Goal: Task Accomplishment & Management: Use online tool/utility

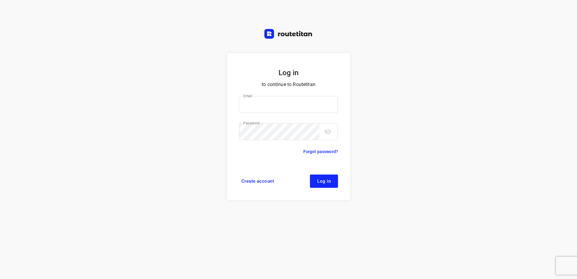
type input "horeca@kaddour.nl"
click at [324, 179] on span "Log in" at bounding box center [324, 181] width 14 height 5
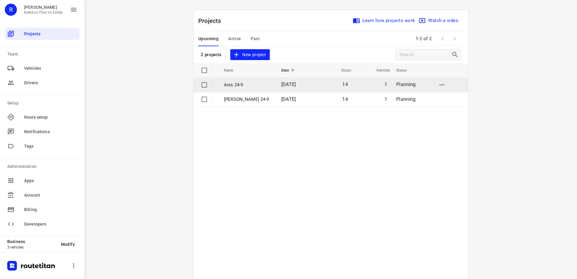
click at [242, 85] on p "Anis 24-9" at bounding box center [248, 84] width 48 height 7
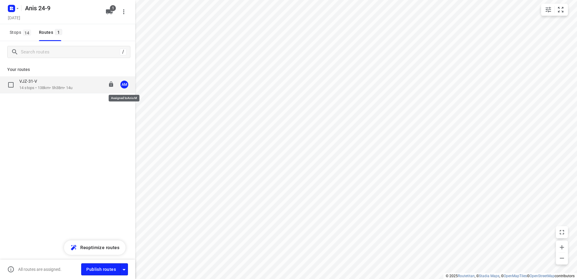
click at [124, 86] on div "AM" at bounding box center [124, 85] width 8 height 8
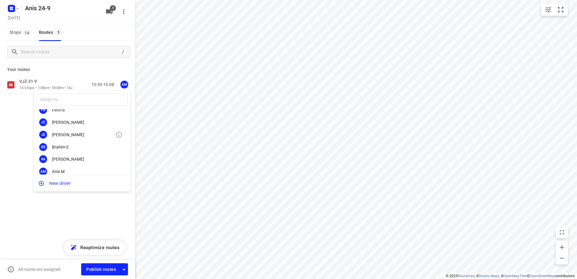
scroll to position [30, 0]
click at [71, 171] on div "OS [PERSON_NAME]" at bounding box center [82, 174] width 97 height 12
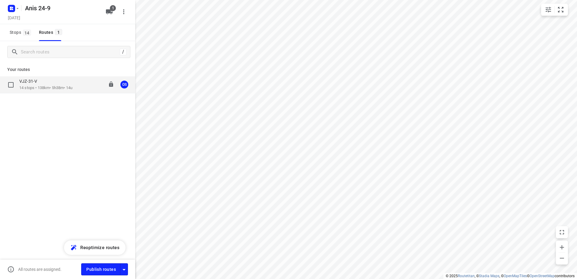
click at [48, 85] on div "VJZ-31-V" at bounding box center [45, 81] width 53 height 7
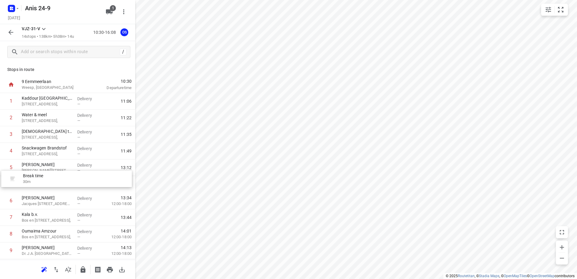
drag, startPoint x: 69, startPoint y: 170, endPoint x: 71, endPoint y: 183, distance: 14.0
click at [71, 183] on div "1 Kaddour Utrecht [STREET_ADDRESS], Delivery — 11:06 2 Water & meel [STREET_ADD…" at bounding box center [67, 217] width 135 height 249
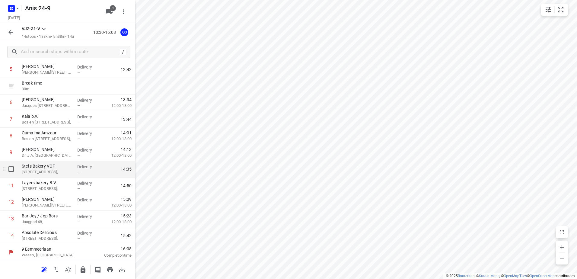
scroll to position [99, 0]
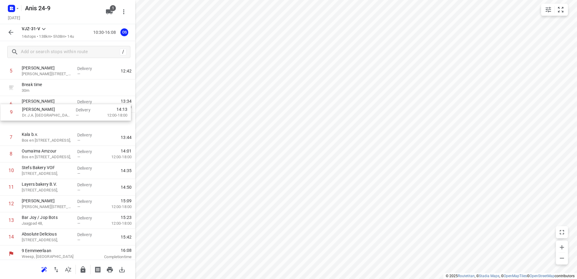
drag, startPoint x: 72, startPoint y: 149, endPoint x: 73, endPoint y: 101, distance: 48.6
click at [73, 101] on div "1 Kaddour Utrecht [STREET_ADDRESS], Delivery — 11:06 2 Water & meel [STREET_ADD…" at bounding box center [67, 120] width 135 height 249
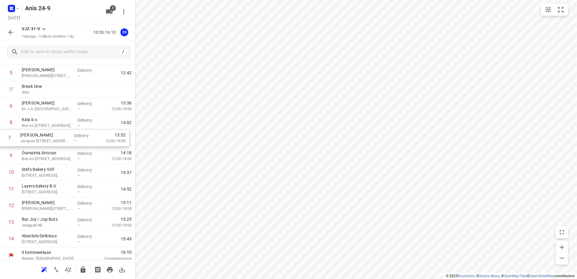
drag, startPoint x: 52, startPoint y: 123, endPoint x: 50, endPoint y: 140, distance: 17.0
click at [50, 140] on div "1 Kaddour Utrecht [STREET_ADDRESS], Delivery — 11:06 2 Water & meel [STREET_ADD…" at bounding box center [67, 122] width 135 height 249
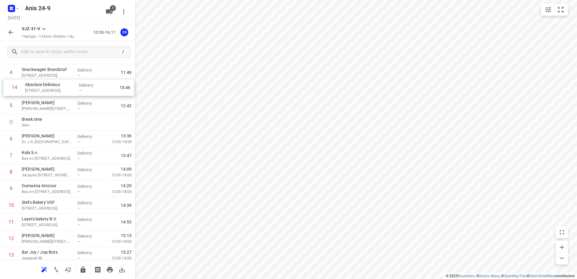
drag, startPoint x: 51, startPoint y: 238, endPoint x: 54, endPoint y: 81, distance: 156.7
click at [54, 81] on div "1 Kaddour Utrecht [STREET_ADDRESS], Delivery — 11:06 2 Water & meel [STREET_ADD…" at bounding box center [67, 138] width 135 height 249
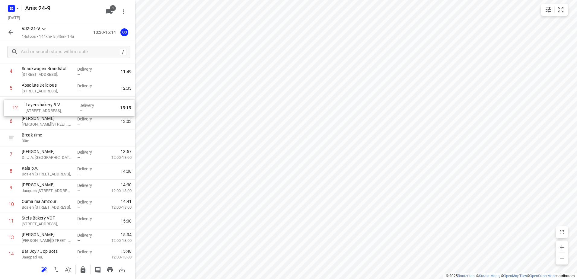
scroll to position [76, 0]
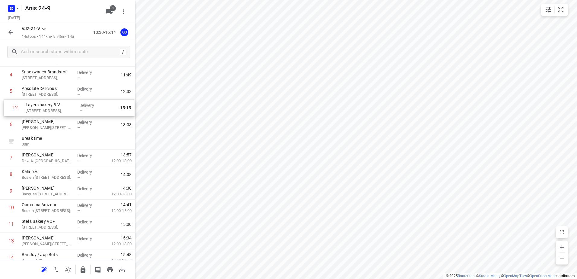
drag, startPoint x: 55, startPoint y: 223, endPoint x: 59, endPoint y: 107, distance: 116.6
click at [59, 107] on div "1 Kaddour Utrecht [STREET_ADDRESS], Delivery — 11:06 2 Water & meel Haroekoeple…" at bounding box center [67, 141] width 135 height 249
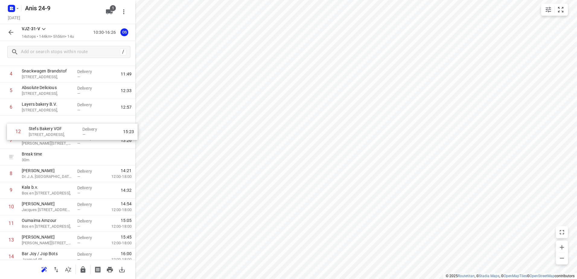
drag, startPoint x: 49, startPoint y: 225, endPoint x: 56, endPoint y: 130, distance: 95.9
click at [56, 130] on div "1 Kaddour Utrecht [STREET_ADDRESS], Delivery — 11:06 2 Water & meel [STREET_ADD…" at bounding box center [67, 140] width 135 height 249
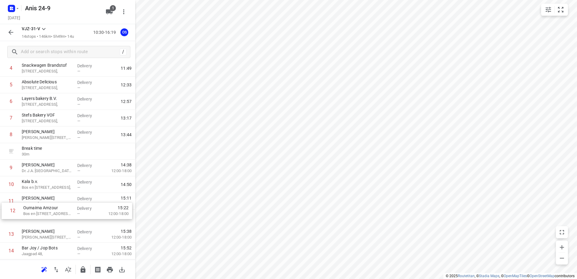
drag, startPoint x: 62, startPoint y: 220, endPoint x: 63, endPoint y: 203, distance: 16.7
click at [63, 203] on div "1 Kaddour Utrecht [STREET_ADDRESS], Delivery — 11:06 2 Water & meel [STREET_ADD…" at bounding box center [67, 134] width 135 height 249
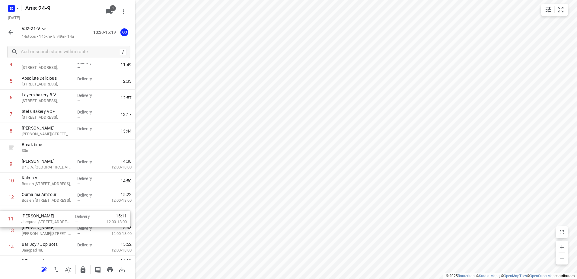
drag, startPoint x: 62, startPoint y: 198, endPoint x: 62, endPoint y: 219, distance: 21.4
click at [62, 219] on div "1 Kaddour Utrecht [STREET_ADDRESS], Delivery — 11:06 2 Water & meel [STREET_ADD…" at bounding box center [67, 131] width 135 height 249
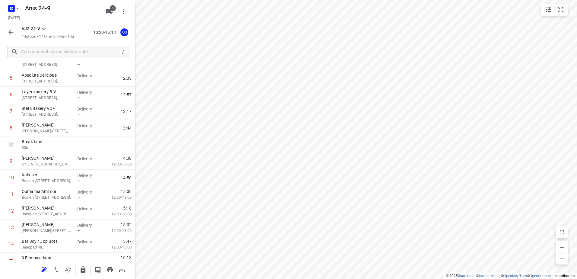
click at [11, 33] on icon "button" at bounding box center [10, 32] width 7 height 7
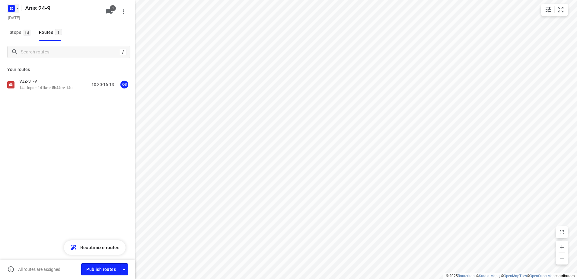
click at [10, 8] on rect "button" at bounding box center [11, 8] width 7 height 7
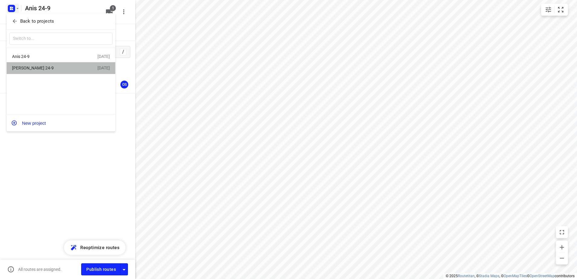
click at [32, 67] on div "[PERSON_NAME] 24-9" at bounding box center [46, 67] width 69 height 5
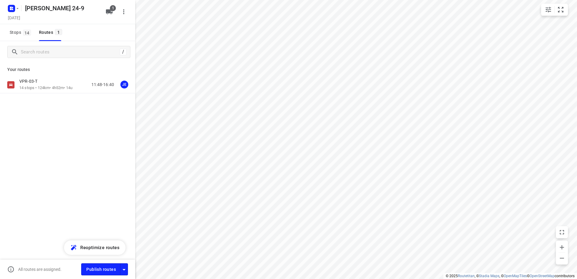
click at [37, 81] on p "VPR-03-T" at bounding box center [30, 80] width 22 height 5
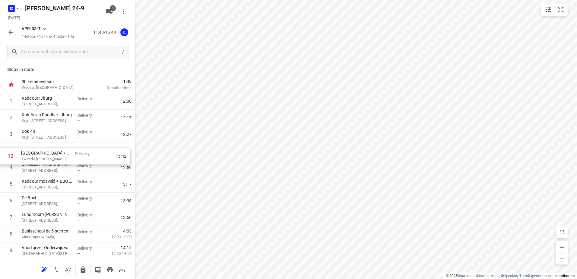
drag, startPoint x: 71, startPoint y: 201, endPoint x: 71, endPoint y: 153, distance: 48.3
click at [71, 153] on div "1 Kaddour IJburg [STREET_ADDRESS], Delivery — 12:00 2 Koh Asian Foodbar IJburg …" at bounding box center [67, 209] width 135 height 232
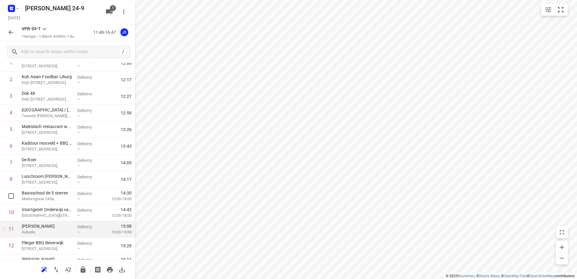
scroll to position [82, 0]
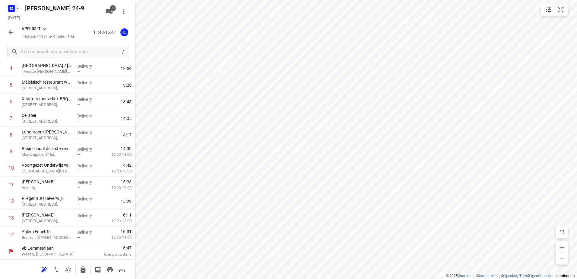
click at [12, 11] on rect "button" at bounding box center [11, 8] width 7 height 7
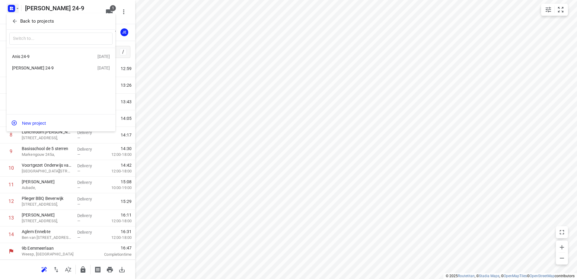
click at [37, 57] on div "Anis 24-9" at bounding box center [46, 56] width 69 height 5
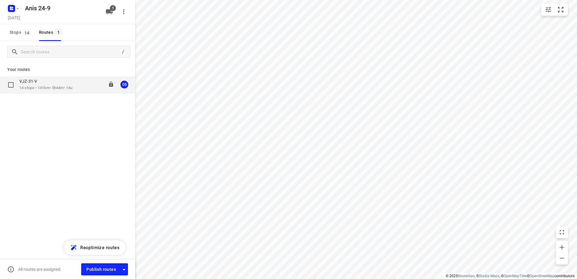
click at [45, 84] on div "VJZ-31-V" at bounding box center [45, 81] width 53 height 7
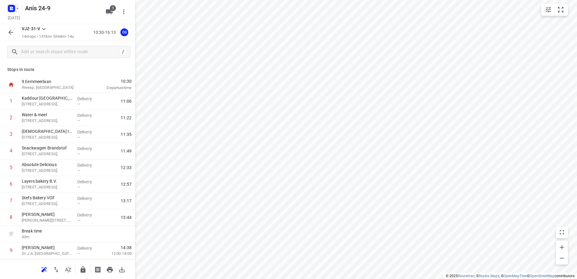
click at [14, 5] on rect "button" at bounding box center [11, 8] width 7 height 7
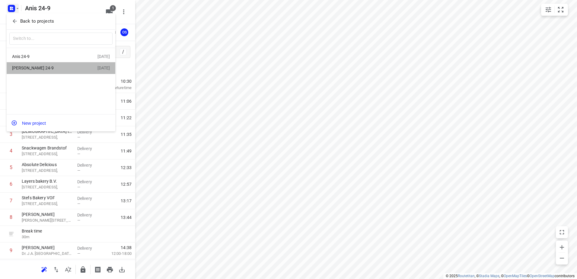
click at [49, 66] on div "[PERSON_NAME] 24-9" at bounding box center [46, 67] width 69 height 5
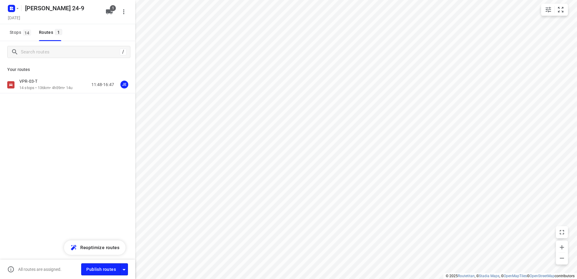
click at [45, 83] on div "VPR-03-T" at bounding box center [45, 81] width 53 height 7
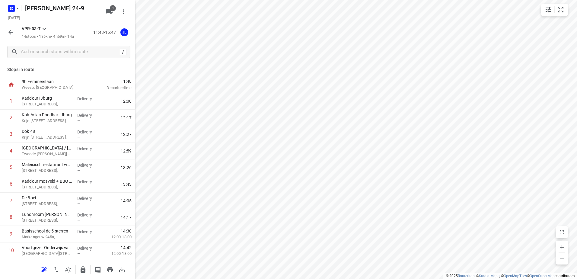
click at [10, 32] on icon "button" at bounding box center [10, 32] width 7 height 7
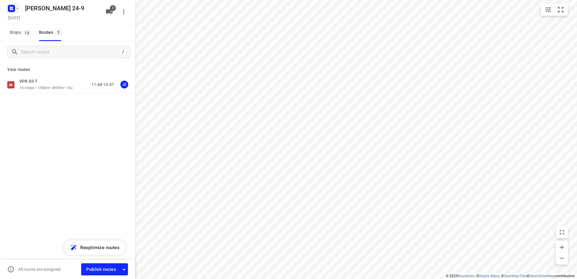
click at [8, 7] on rect "button" at bounding box center [11, 8] width 7 height 7
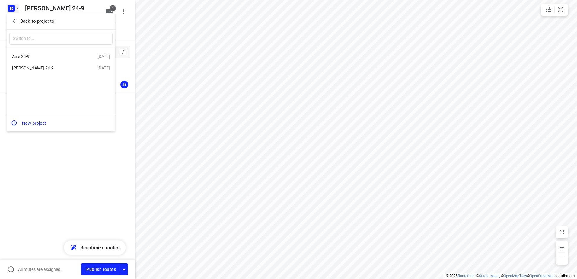
click at [38, 57] on div "Anis 24-9" at bounding box center [46, 56] width 69 height 5
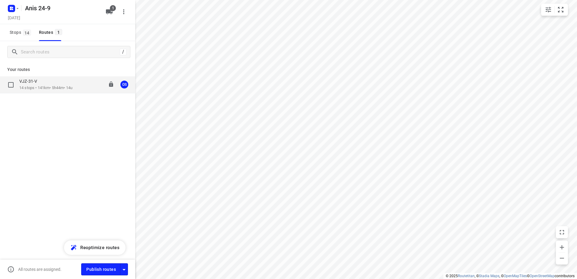
click at [47, 80] on div "VJZ-31-V" at bounding box center [45, 81] width 53 height 7
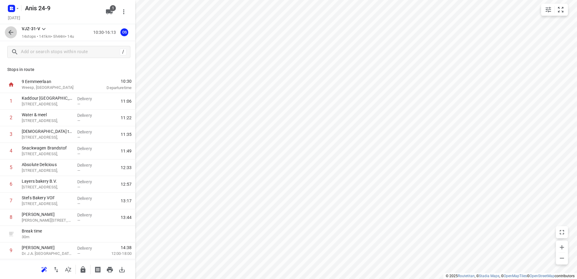
click at [12, 30] on icon "button" at bounding box center [10, 32] width 7 height 7
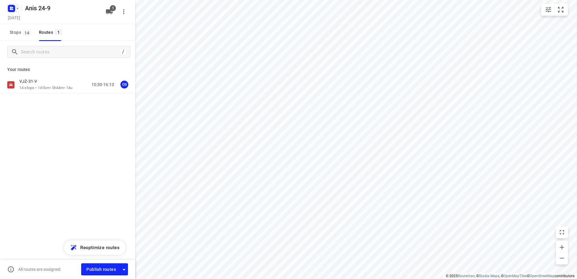
click at [11, 6] on rect "button" at bounding box center [11, 8] width 7 height 7
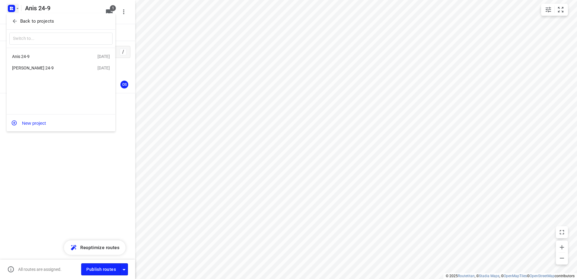
click at [43, 68] on div "[PERSON_NAME] 24-9" at bounding box center [46, 67] width 69 height 5
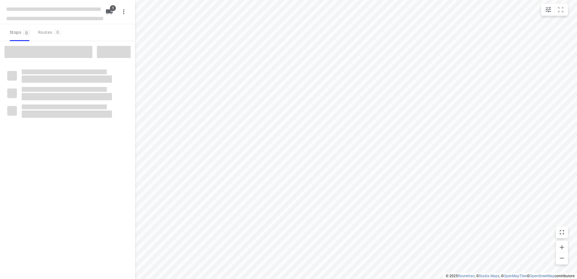
type input "distance"
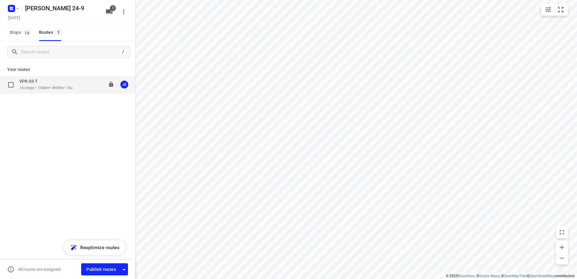
click at [38, 88] on p "14 stops • 136km • 4h59m • 14u" at bounding box center [45, 88] width 53 height 6
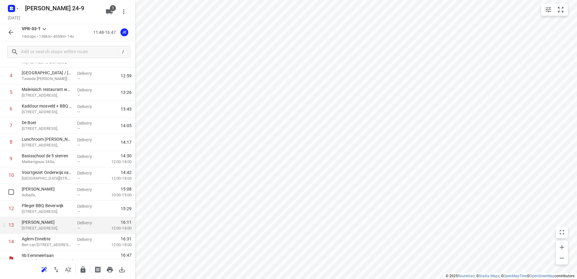
scroll to position [82, 0]
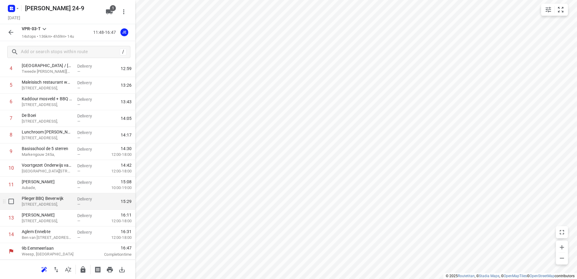
click at [79, 206] on div "—" at bounding box center [88, 204] width 22 height 5
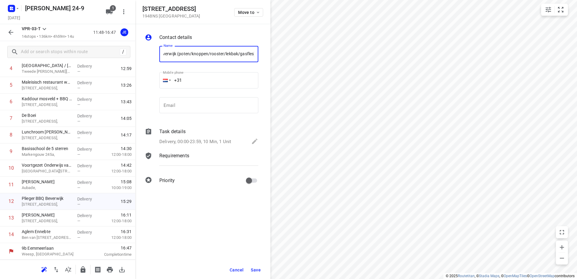
scroll to position [0, 30]
drag, startPoint x: 177, startPoint y: 52, endPoint x: 266, endPoint y: 58, distance: 89.8
click at [266, 58] on div "Contact details Name Plieger BBQ Beverwijk (poten/knoppen/rooster/lekbak/gasfle…" at bounding box center [202, 110] width 135 height 172
type input "Plieger BBQ Beverwijk (poten/knoppen/rooster/lekbak/gasfles)"
click at [257, 270] on span "Save" at bounding box center [256, 269] width 10 height 5
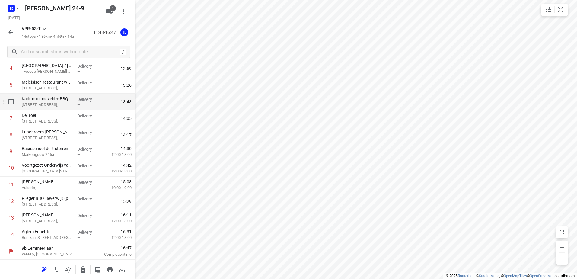
scroll to position [0, 0]
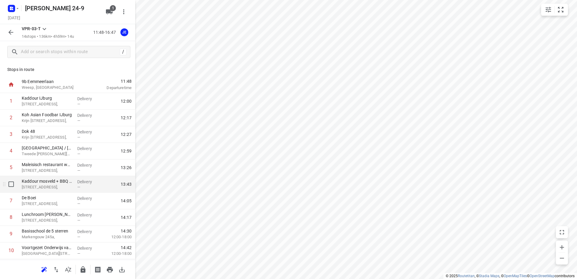
click at [86, 190] on div "Delivery —" at bounding box center [88, 184] width 27 height 17
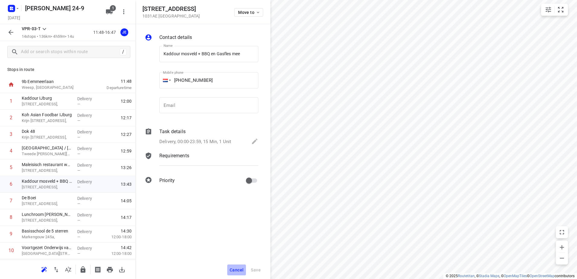
click at [237, 272] on span "Cancel" at bounding box center [237, 269] width 14 height 5
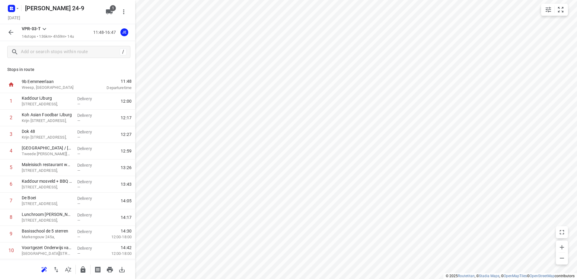
click at [6, 34] on button "button" at bounding box center [11, 32] width 12 height 12
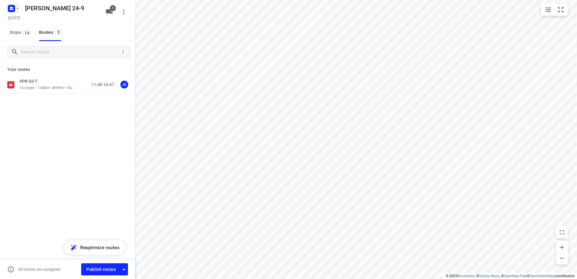
click at [7, 12] on icon "button" at bounding box center [12, 9] width 10 height 10
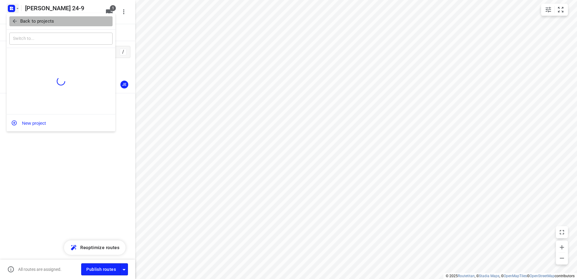
click at [39, 22] on p "Back to projects" at bounding box center [37, 21] width 34 height 7
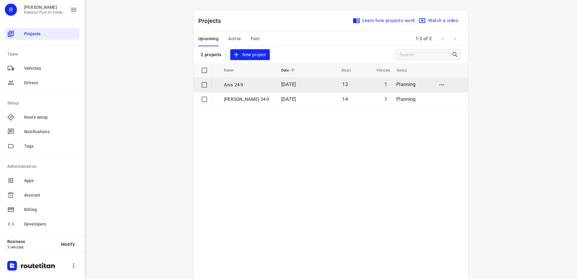
click at [257, 88] on p "Anis 24-9" at bounding box center [248, 84] width 48 height 7
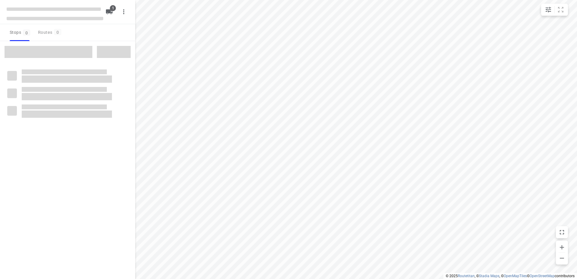
type input "distance"
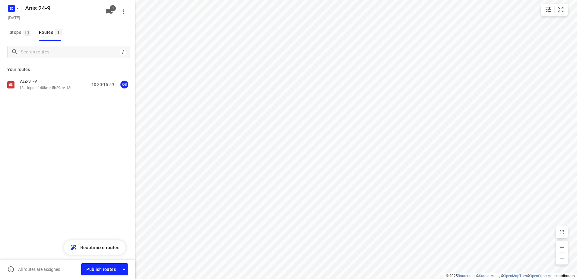
click at [6, 6] on div at bounding box center [12, 8] width 14 height 12
click at [15, 9] on icon "button" at bounding box center [17, 8] width 5 height 5
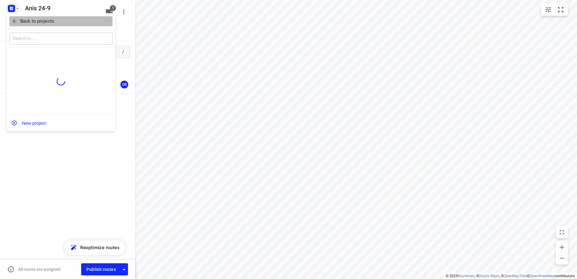
click at [34, 18] on button "Back to projects" at bounding box center [60, 21] width 103 height 10
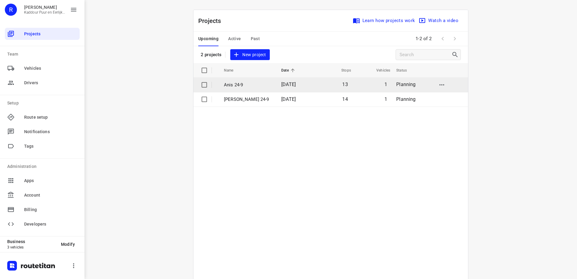
click at [242, 81] on td "Anis 24-9" at bounding box center [247, 85] width 59 height 14
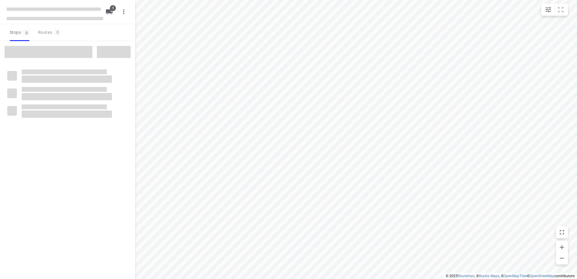
type input "distance"
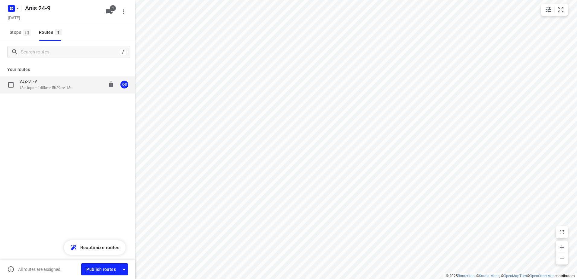
click at [41, 85] on p "13 stops • 140km • 5h29m • 13u" at bounding box center [45, 88] width 53 height 6
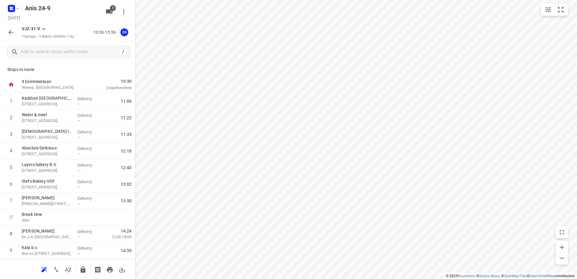
click at [12, 31] on icon "button" at bounding box center [10, 32] width 7 height 7
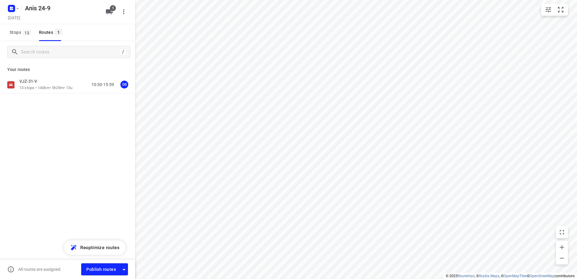
click at [99, 278] on div "All routes are assigned. Publish routes" at bounding box center [67, 269] width 135 height 19
click at [100, 276] on div "All routes are assigned. Publish routes" at bounding box center [67, 269] width 135 height 19
click at [101, 272] on span "Publish routes" at bounding box center [101, 270] width 30 height 8
click at [13, 2] on div at bounding box center [12, 8] width 14 height 12
click at [13, 8] on rect "button" at bounding box center [11, 8] width 7 height 7
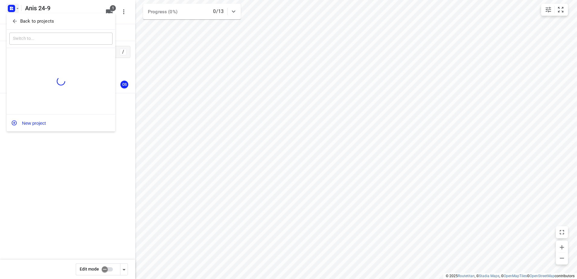
click at [29, 19] on p "Back to projects" at bounding box center [37, 21] width 34 height 7
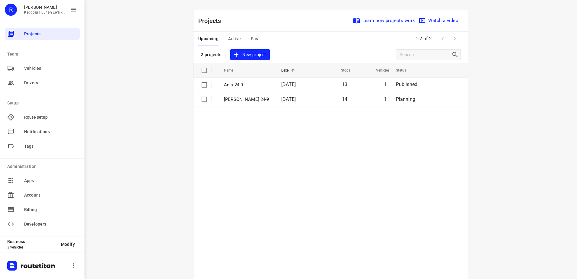
click at [251, 36] on span "Past" at bounding box center [255, 39] width 9 height 8
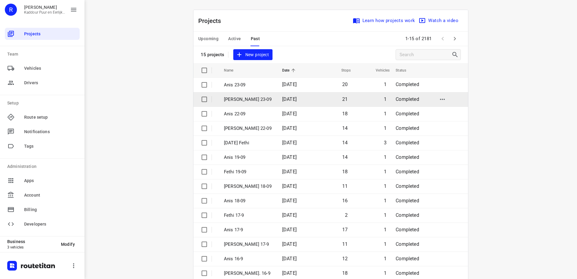
click at [255, 96] on p "Jeffrey 23-09" at bounding box center [248, 99] width 49 height 7
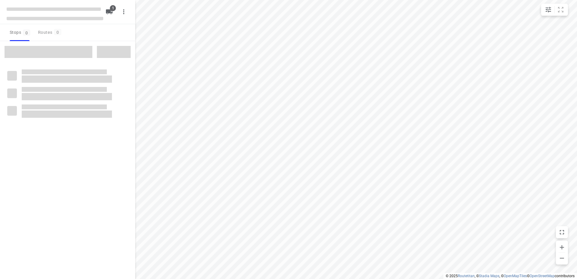
type input "distance"
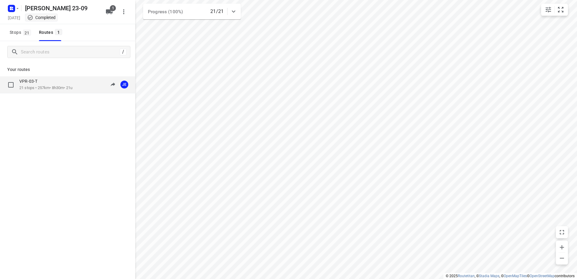
click at [44, 91] on div "VPR-03-T 21 stops • 257km • 8h30m • 21u 09:39-17:11 JE" at bounding box center [67, 84] width 135 height 17
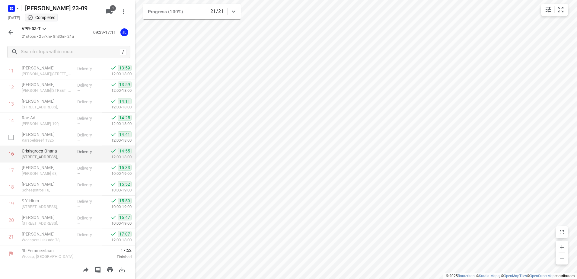
scroll to position [215, 0]
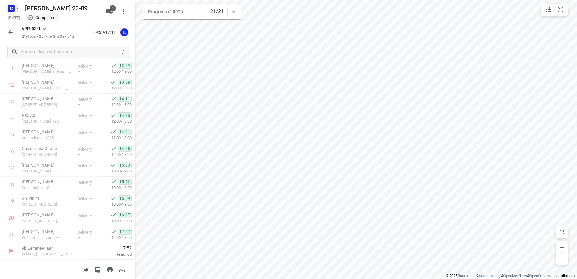
click at [8, 4] on icon "button" at bounding box center [12, 9] width 10 height 10
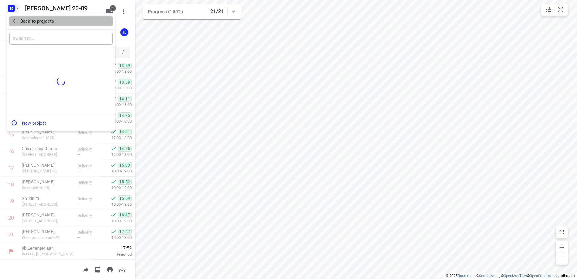
click at [42, 22] on p "Back to projects" at bounding box center [37, 21] width 34 height 7
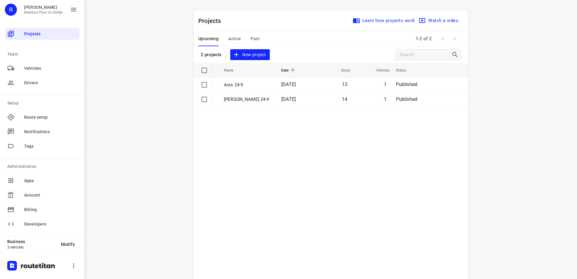
click at [251, 38] on span "Past" at bounding box center [255, 39] width 9 height 8
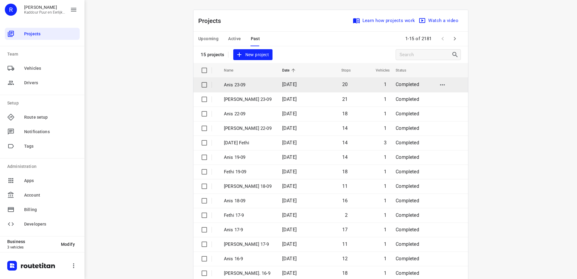
click at [247, 85] on p "Anis 23-09" at bounding box center [248, 84] width 49 height 7
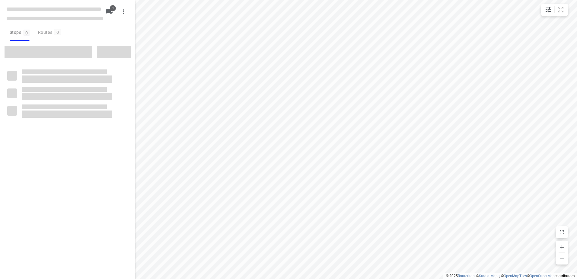
type input "distance"
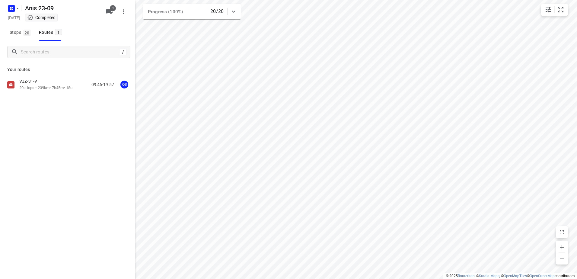
click at [49, 81] on div "VJZ-31-V" at bounding box center [45, 81] width 53 height 7
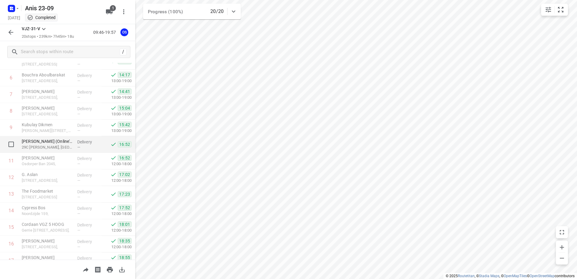
scroll to position [182, 0]
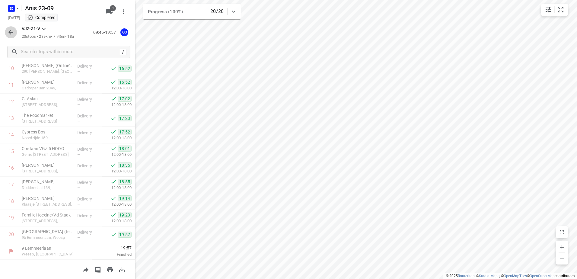
click at [14, 32] on icon "button" at bounding box center [10, 32] width 7 height 7
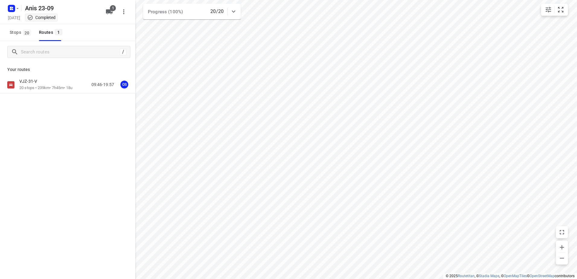
click at [12, 14] on div "Anis 23-09 Tuesday, Sep 23 Completed" at bounding box center [55, 11] width 97 height 21
click at [18, 8] on icon "button" at bounding box center [18, 8] width 2 height 1
click at [42, 20] on p "Back to projects" at bounding box center [37, 21] width 34 height 7
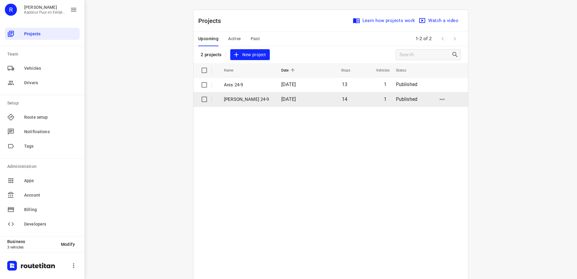
click at [256, 97] on p "[PERSON_NAME] 24-9" at bounding box center [248, 99] width 48 height 7
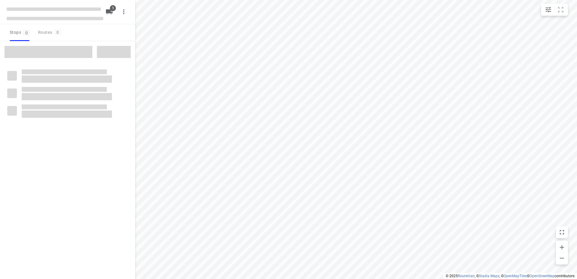
type input "distance"
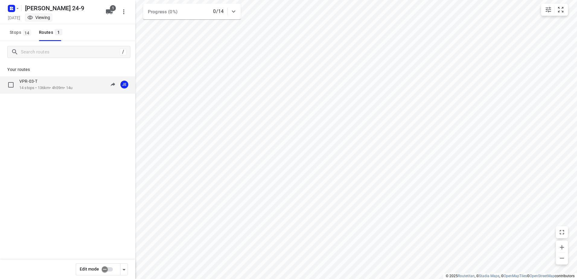
click at [47, 81] on div "VPR-03-T" at bounding box center [45, 81] width 53 height 7
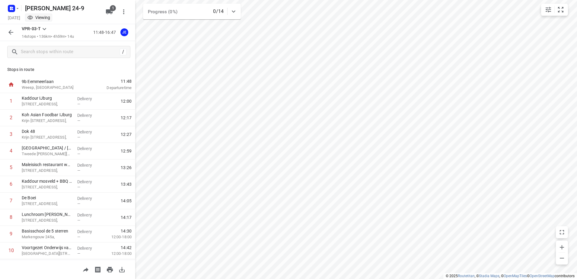
click at [13, 37] on button "button" at bounding box center [11, 32] width 12 height 12
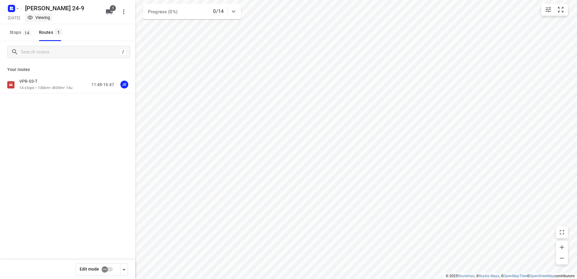
click at [12, 3] on div at bounding box center [12, 8] width 14 height 12
click at [12, 5] on rect "button" at bounding box center [11, 8] width 7 height 7
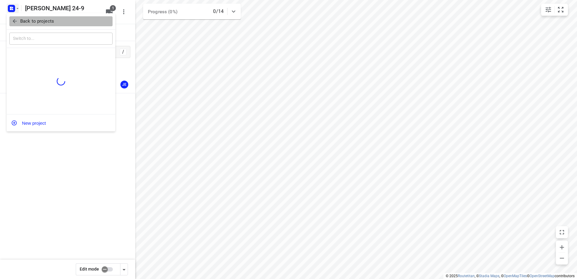
click at [44, 24] on p "Back to projects" at bounding box center [37, 21] width 34 height 7
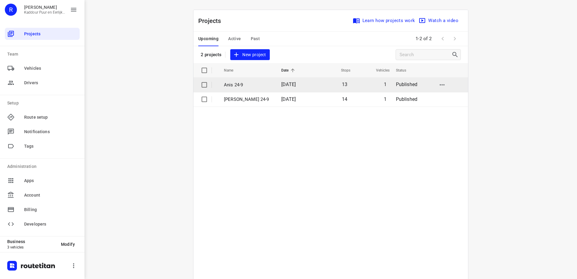
click at [238, 88] on td "Anis 24-9" at bounding box center [247, 85] width 59 height 14
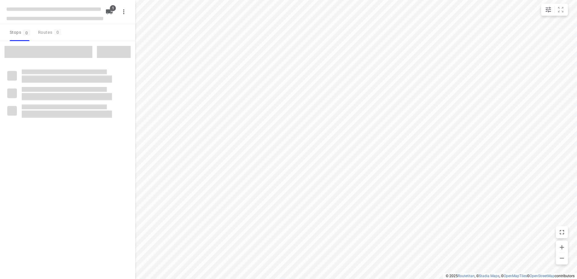
type input "distance"
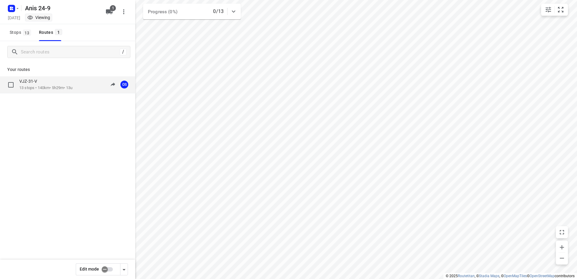
click at [43, 82] on div "VJZ-31-V" at bounding box center [45, 81] width 53 height 7
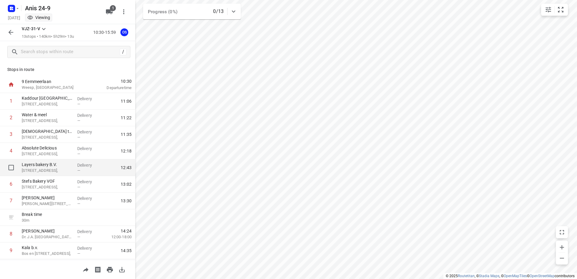
scroll to position [82, 0]
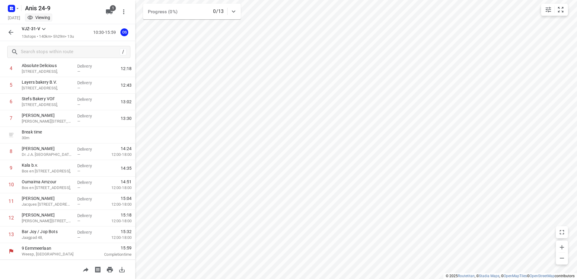
click at [13, 32] on icon "button" at bounding box center [10, 32] width 5 height 5
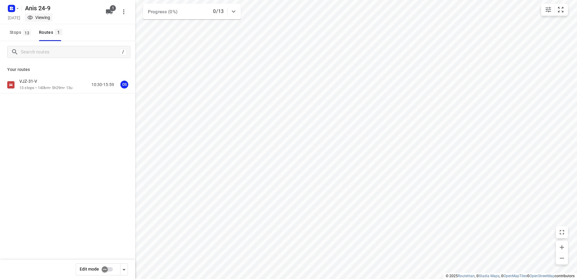
click at [107, 267] on input "checkbox" at bounding box center [105, 268] width 34 height 11
checkbox input "true"
click at [49, 84] on div "VJZ-31-V" at bounding box center [45, 81] width 53 height 7
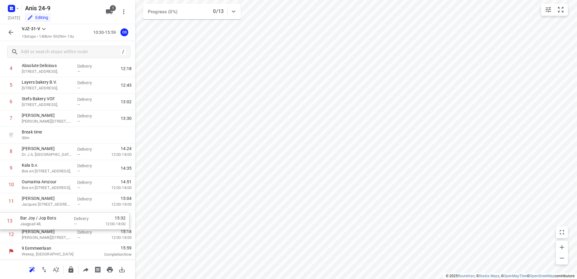
drag, startPoint x: 49, startPoint y: 236, endPoint x: 47, endPoint y: 220, distance: 16.1
click at [47, 220] on div "1 Kaddour Utrecht Haroekoeplein 111, Delivery — 11:06 2 Water & meel Haroekoepl…" at bounding box center [67, 127] width 135 height 232
click at [51, 39] on p "13 stops • 131km • 5h21m • 13u" at bounding box center [48, 37] width 52 height 6
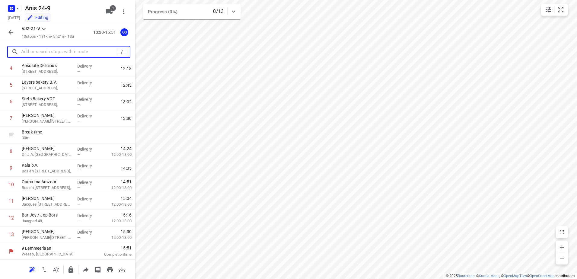
click at [51, 50] on input "text" at bounding box center [69, 51] width 97 height 9
paste input "Odido Shop Amsterdam Bijlmerplein, Bijlmerplein 366, 1102 DJ Amsterdam"
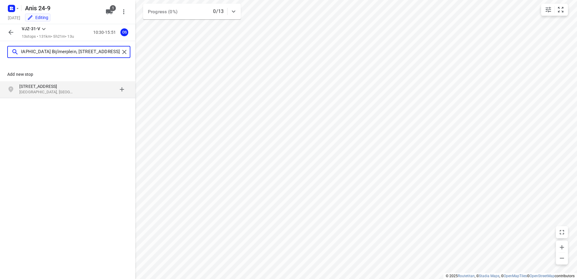
type input "Odido Shop Amsterdam Bijlmerplein, Bijlmerplein 366, 1102 DJ Amsterdam"
click at [50, 85] on p "Bijlmerplein 366" at bounding box center [47, 86] width 56 height 6
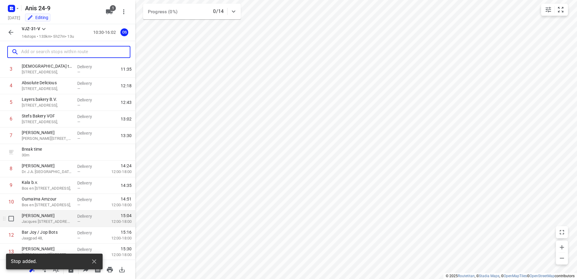
scroll to position [99, 0]
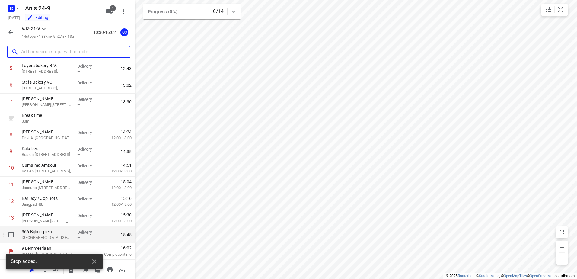
click at [57, 230] on p "366 Bijlmerplein" at bounding box center [47, 231] width 51 height 6
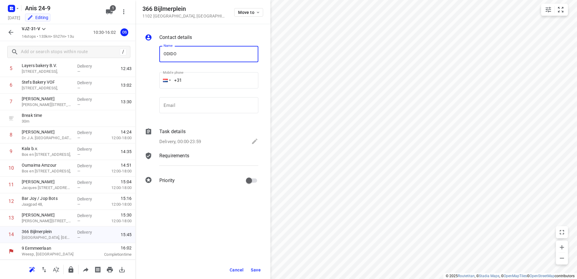
type input "ODIDO"
click at [256, 272] on span "Save" at bounding box center [256, 269] width 10 height 5
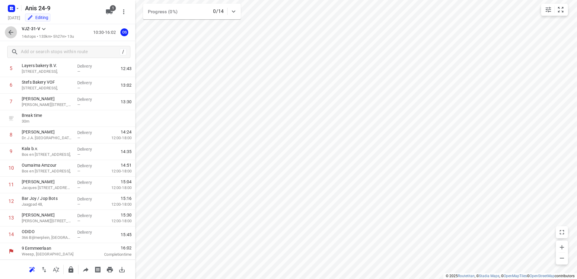
click at [12, 29] on icon "button" at bounding box center [10, 32] width 7 height 7
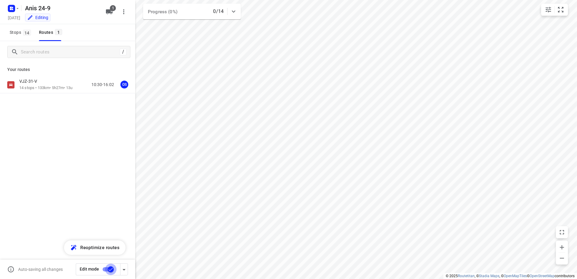
click at [113, 271] on input "checkbox" at bounding box center [111, 268] width 34 height 11
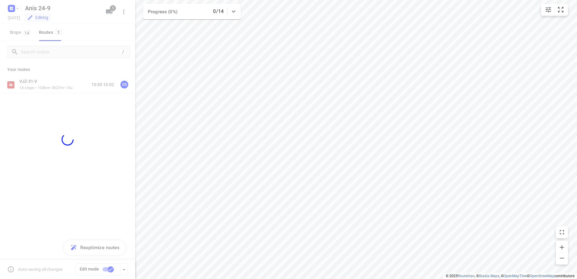
checkbox input "false"
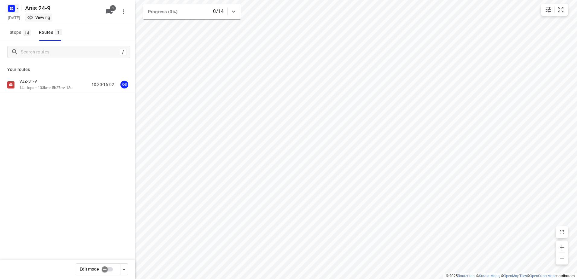
click at [8, 5] on icon "button" at bounding box center [12, 9] width 10 height 10
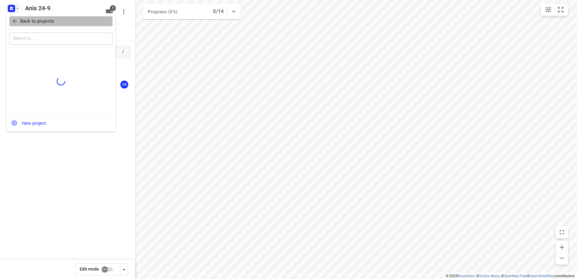
click at [38, 22] on p "Back to projects" at bounding box center [37, 21] width 34 height 7
